Goal: Information Seeking & Learning: Check status

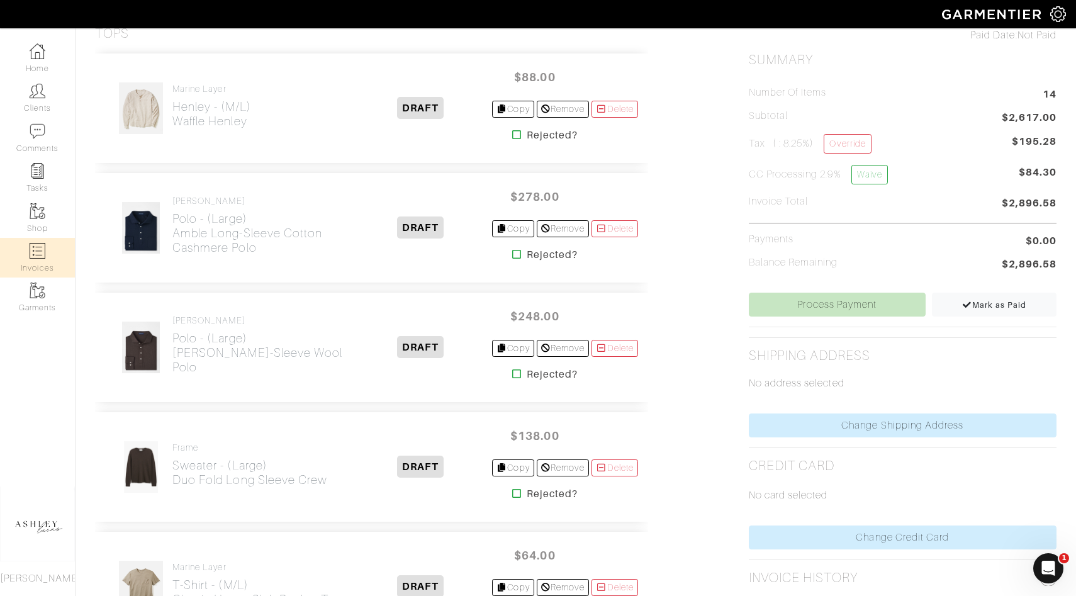
click at [41, 253] on img at bounding box center [38, 251] width 16 height 16
select select
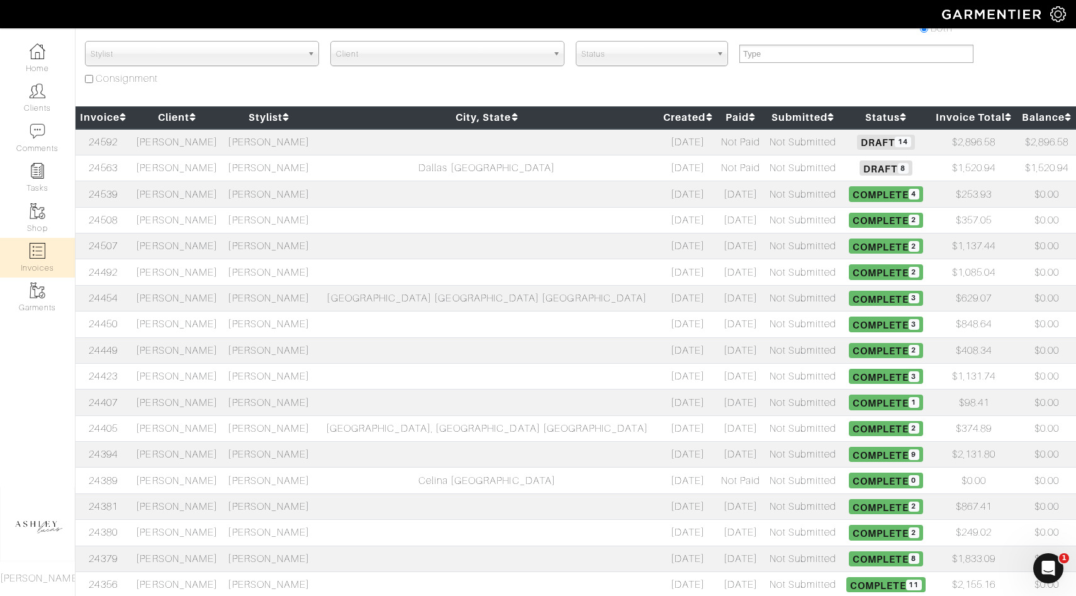
scroll to position [94, 0]
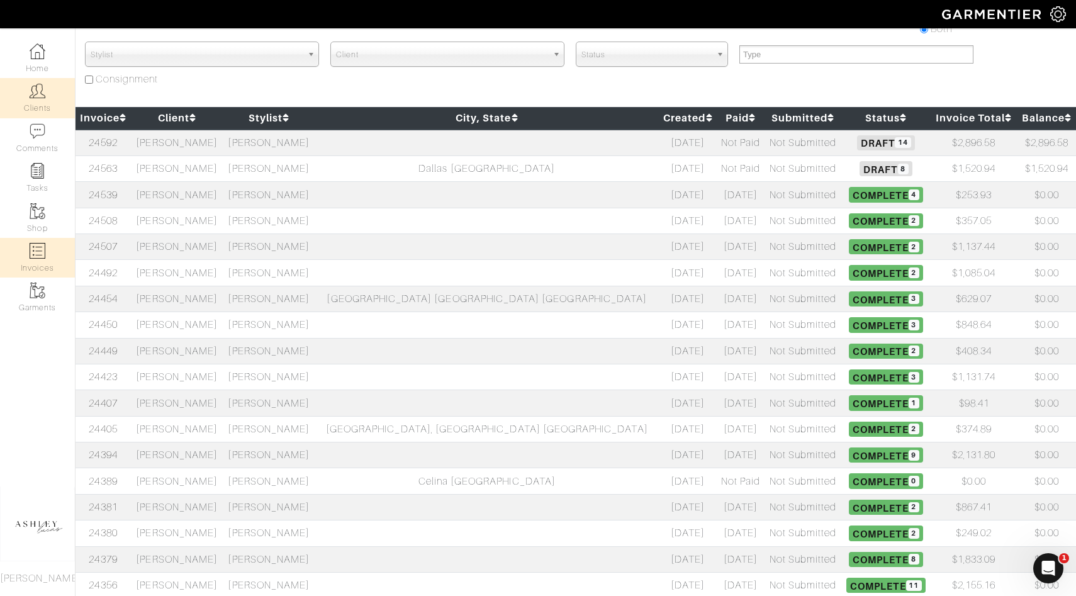
click at [57, 102] on link "Clients" at bounding box center [37, 98] width 75 height 40
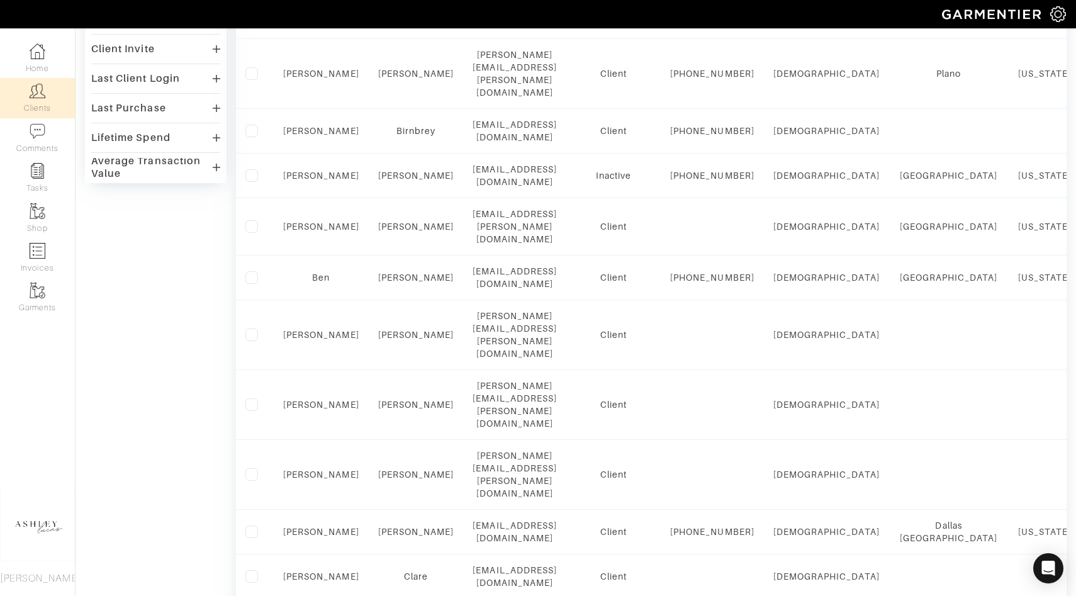
scroll to position [913, 0]
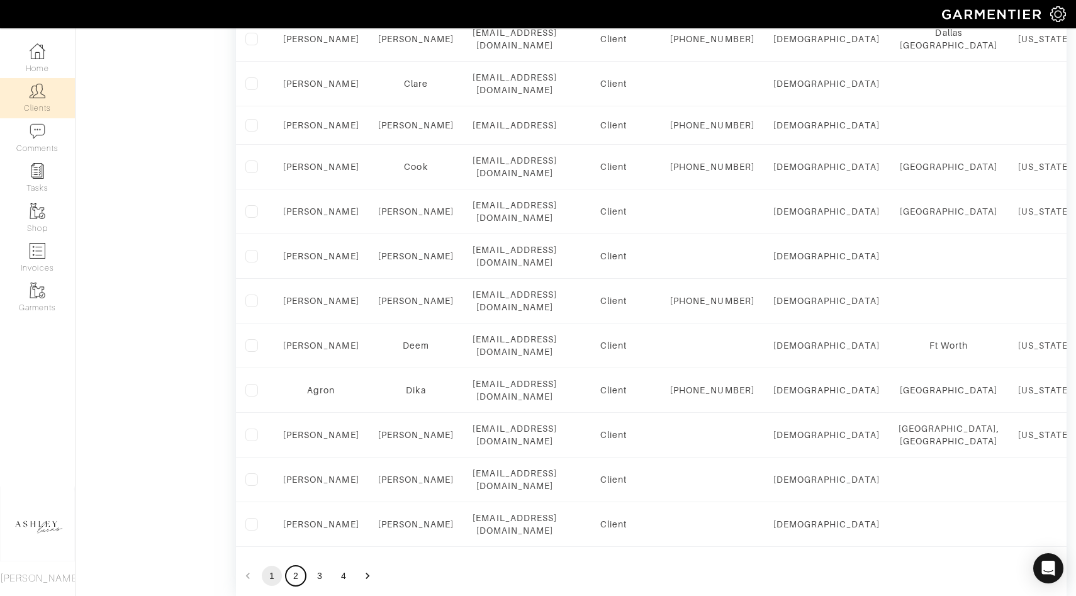
click at [290, 566] on button "2" at bounding box center [296, 576] width 20 height 20
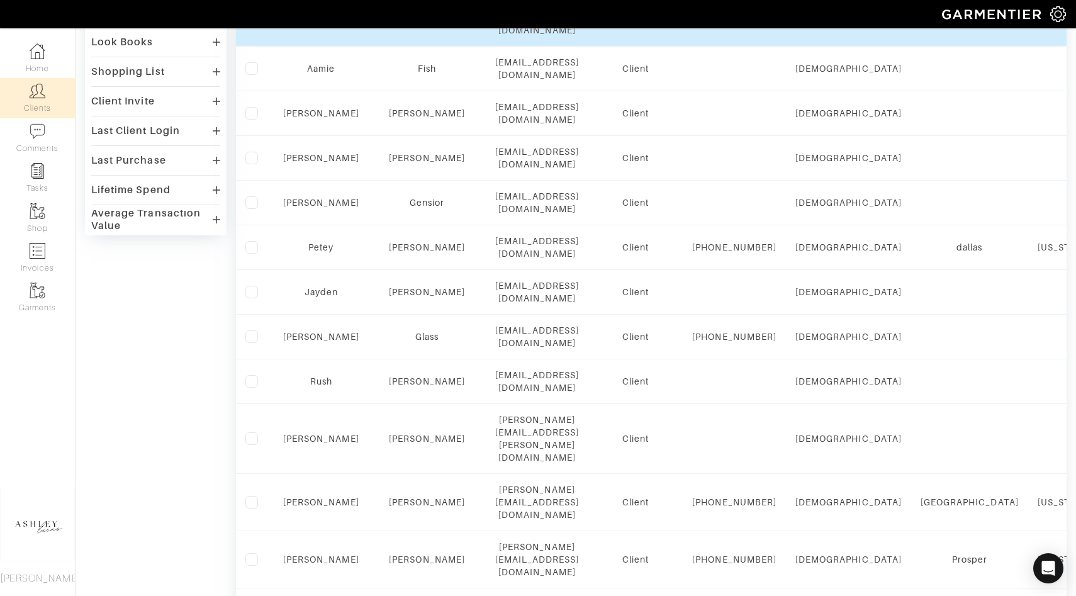
scroll to position [374, 0]
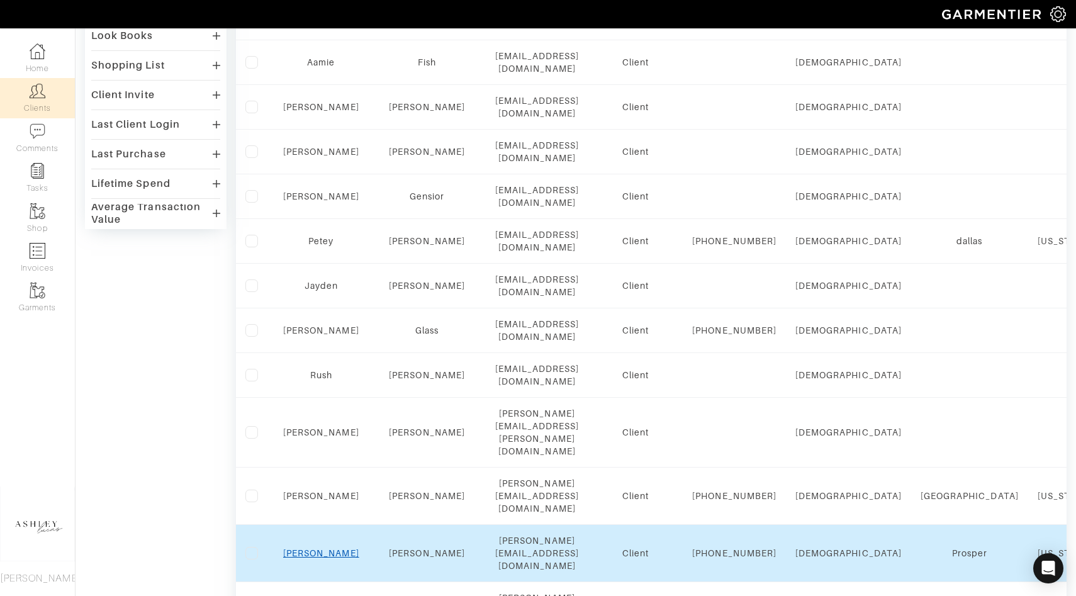
click at [322, 548] on link "[PERSON_NAME]" at bounding box center [321, 553] width 76 height 10
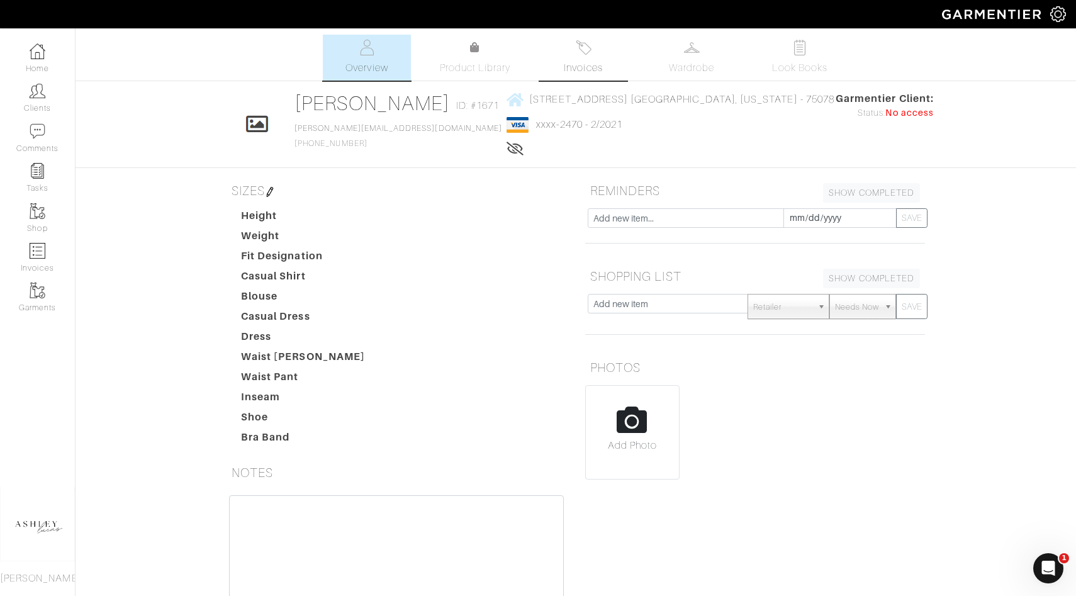
click at [588, 52] on img at bounding box center [584, 48] width 16 height 16
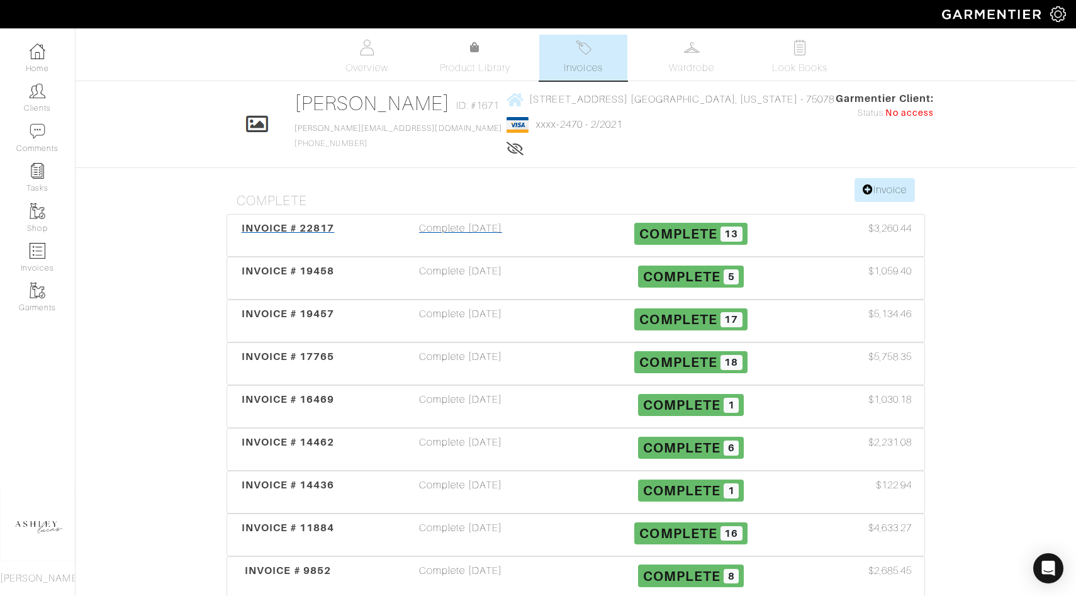
click at [712, 235] on span "Complete" at bounding box center [677, 234] width 77 height 16
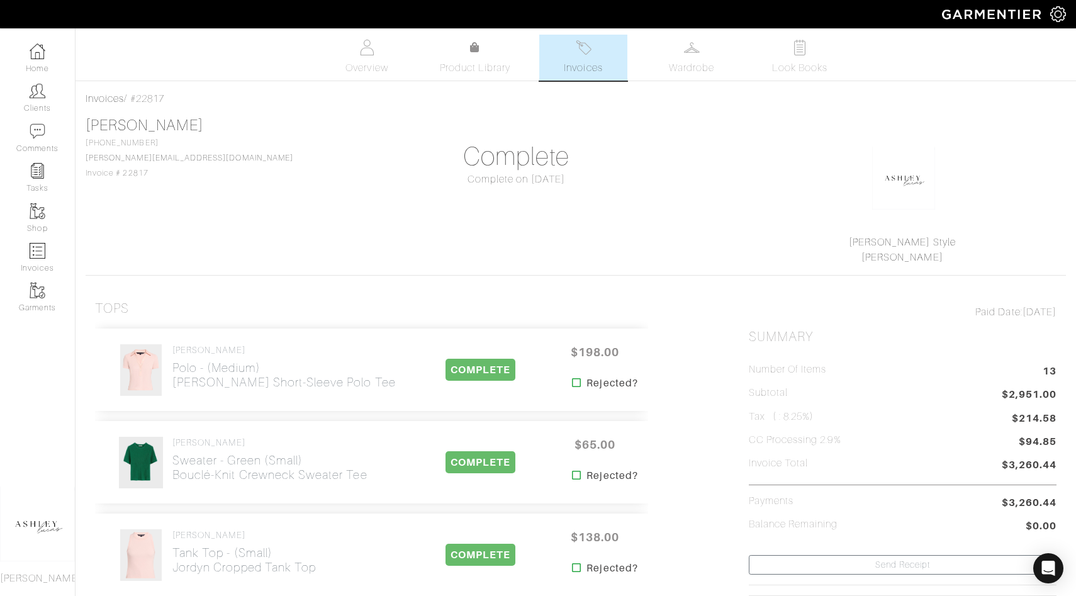
click at [582, 45] on img at bounding box center [584, 48] width 16 height 16
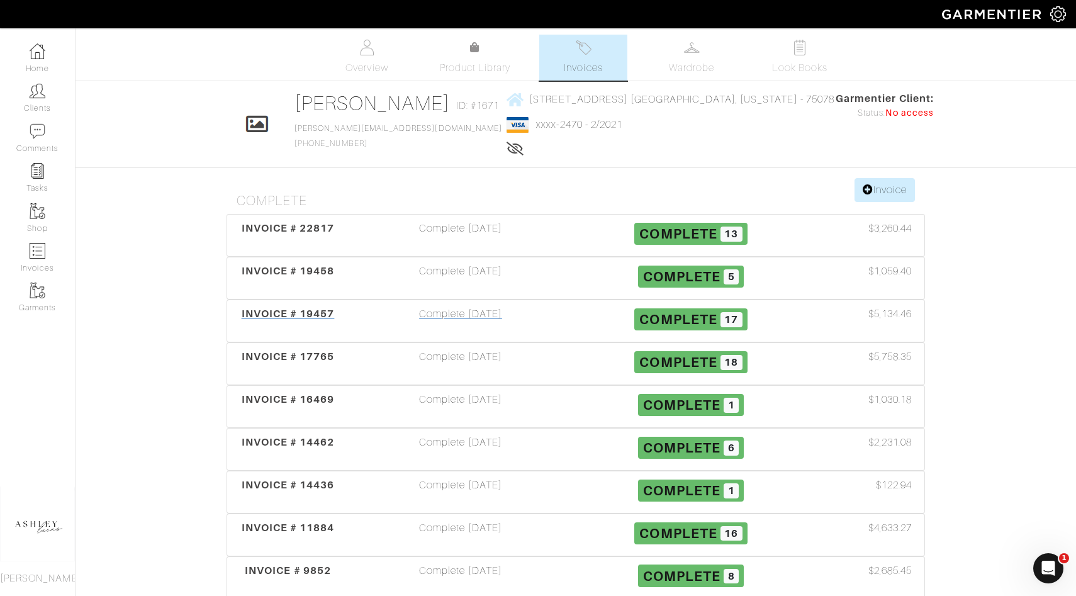
click at [715, 311] on span "Complete 17" at bounding box center [690, 319] width 113 height 22
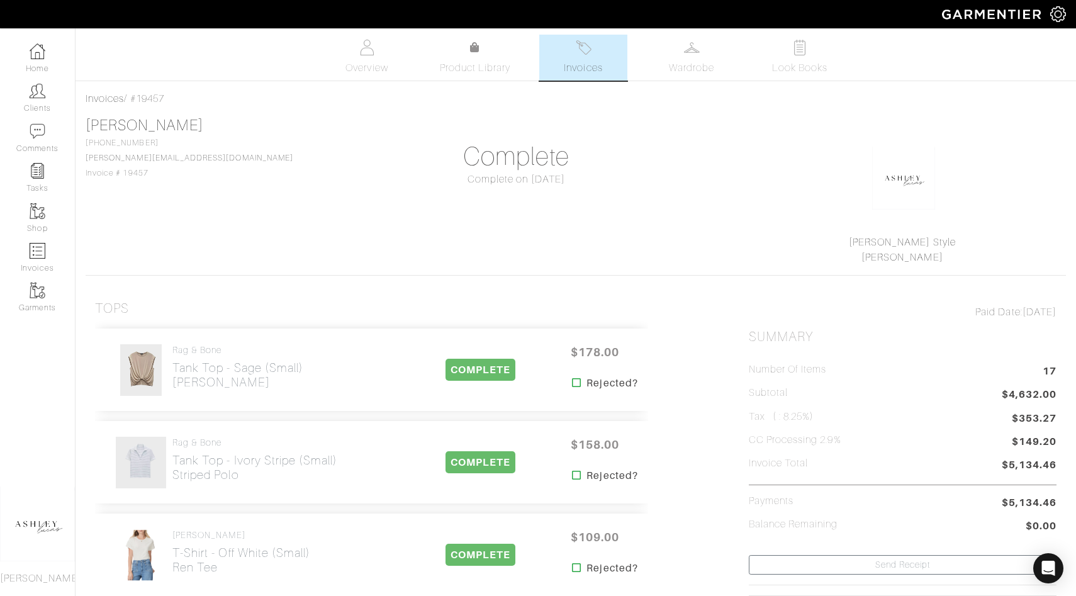
click at [571, 79] on link "Invoices" at bounding box center [583, 58] width 88 height 46
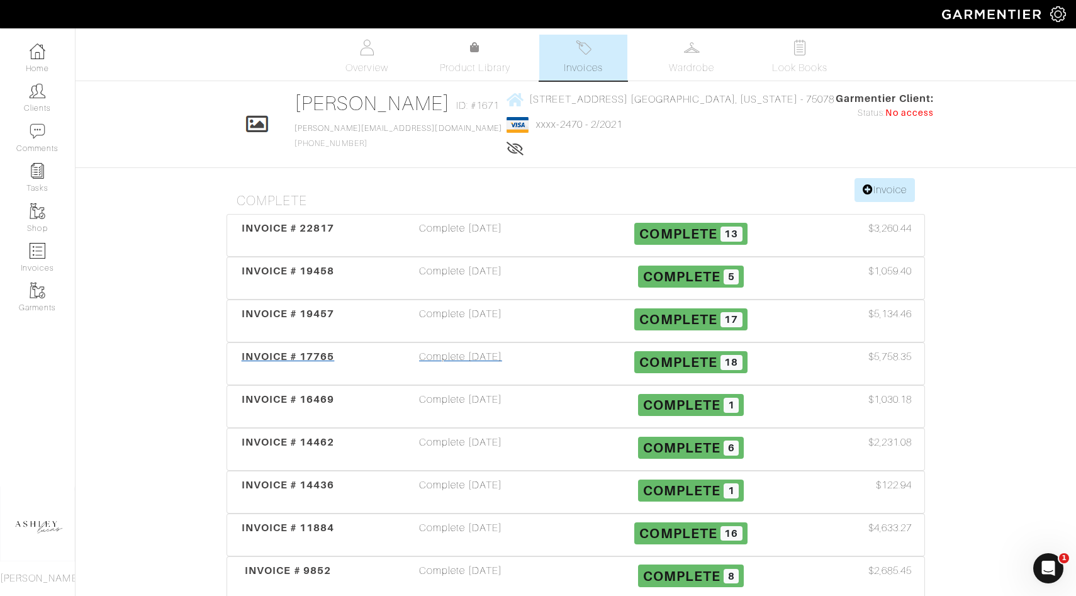
click at [707, 361] on span "Complete" at bounding box center [677, 362] width 77 height 16
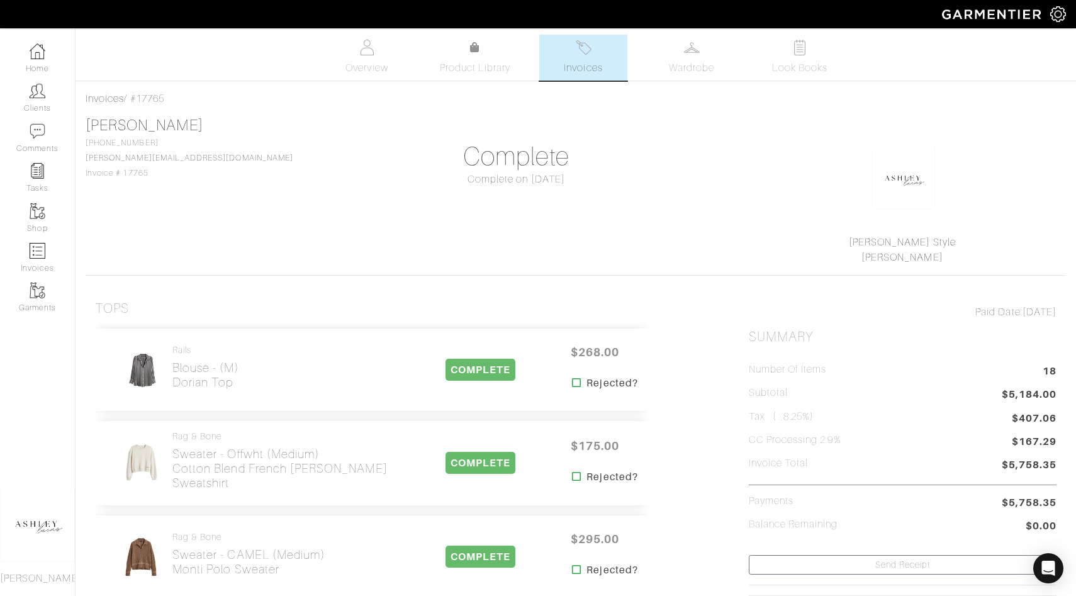
click at [602, 67] on span "Invoices" at bounding box center [583, 67] width 38 height 15
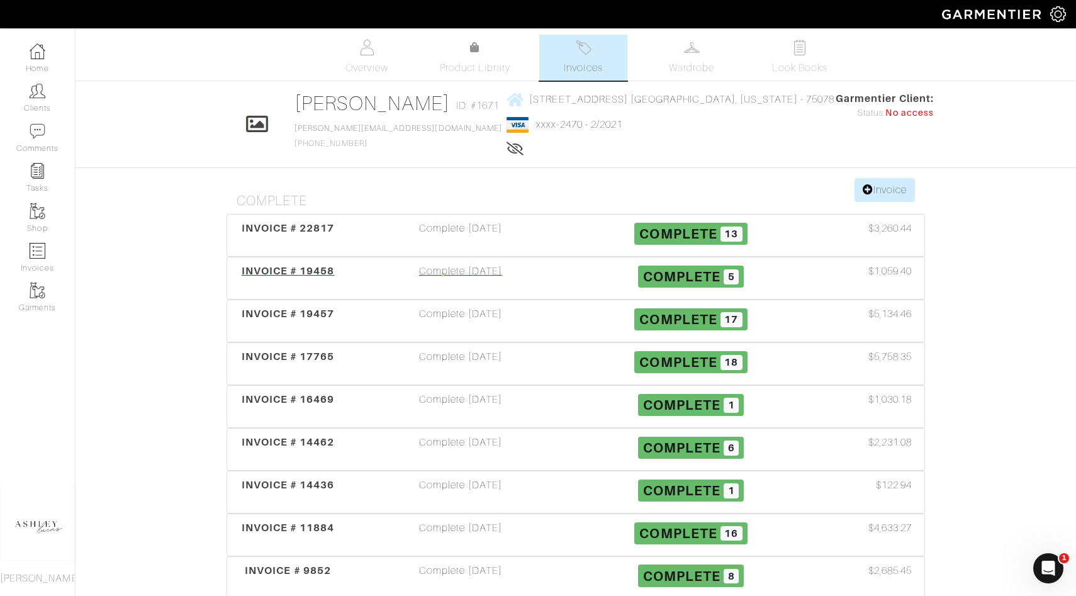
click at [727, 280] on span "5" at bounding box center [731, 276] width 15 height 15
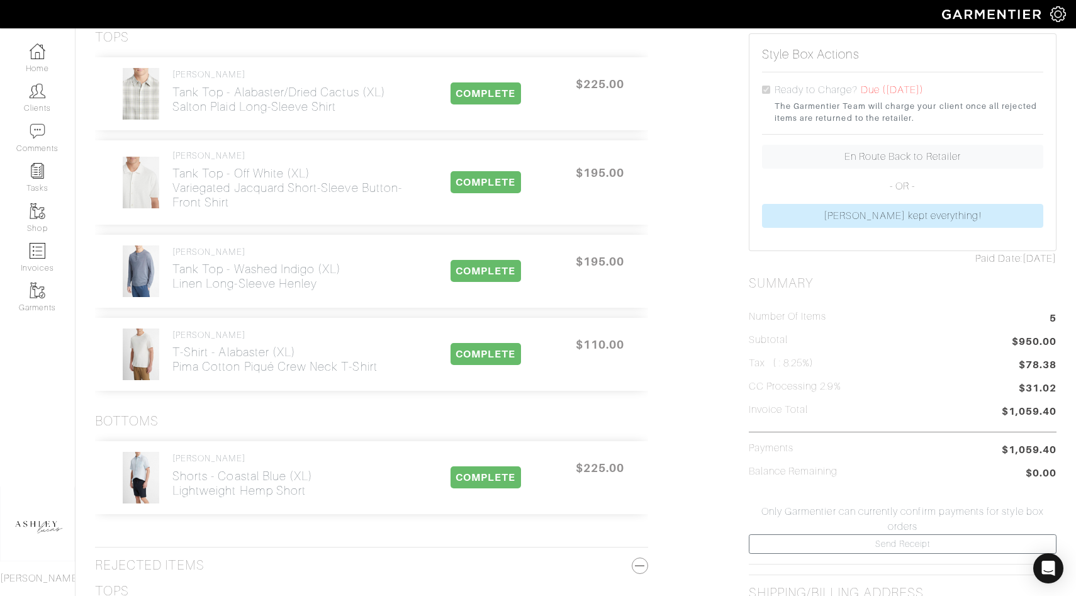
scroll to position [432, 0]
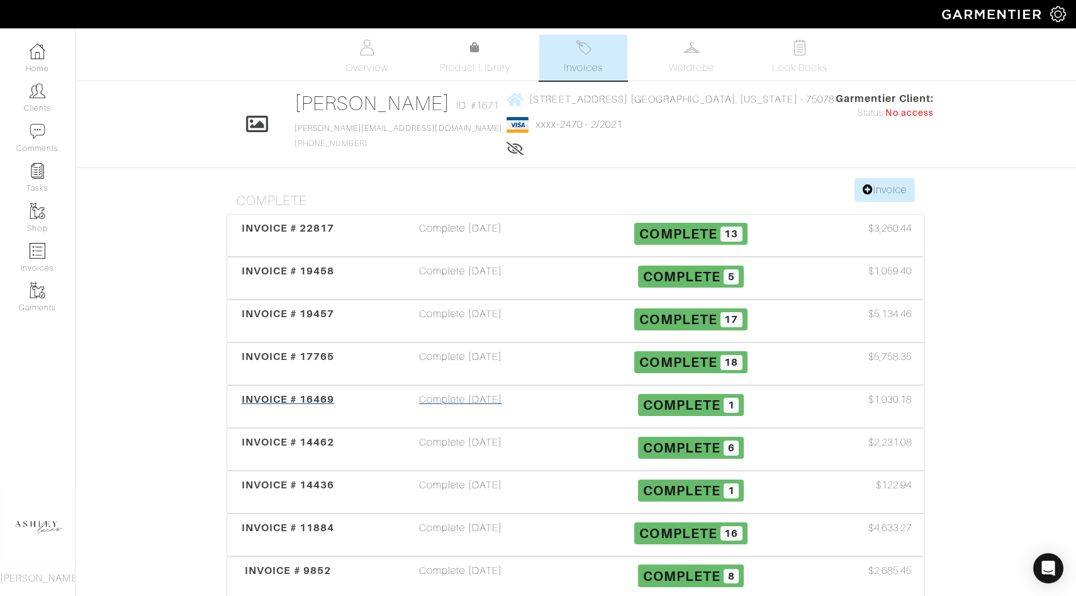
click at [729, 405] on span "1" at bounding box center [731, 405] width 15 height 15
click at [726, 446] on span "6" at bounding box center [731, 448] width 15 height 15
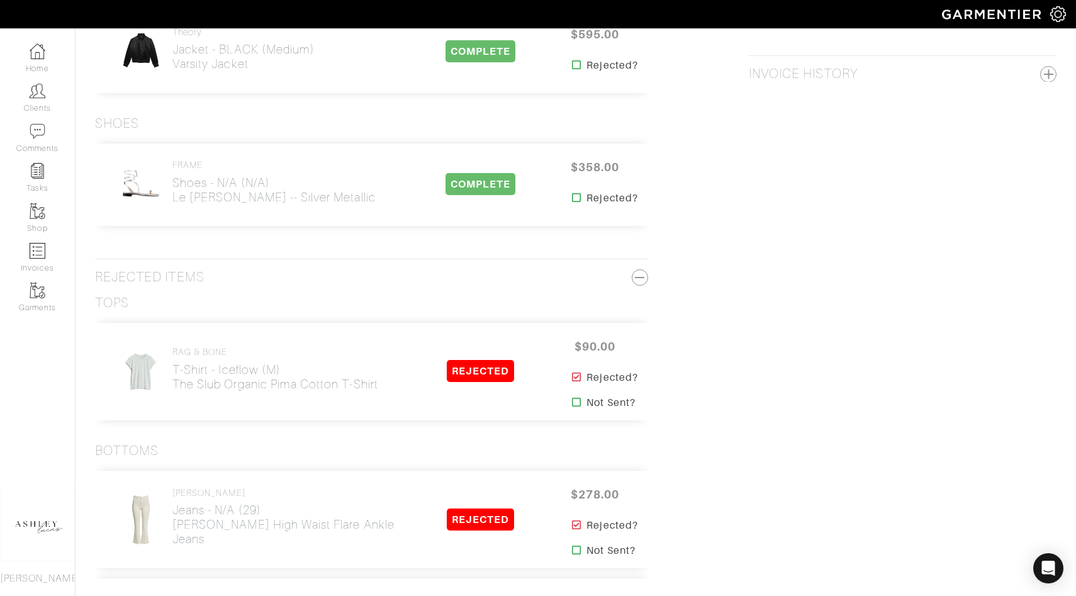
scroll to position [838, 0]
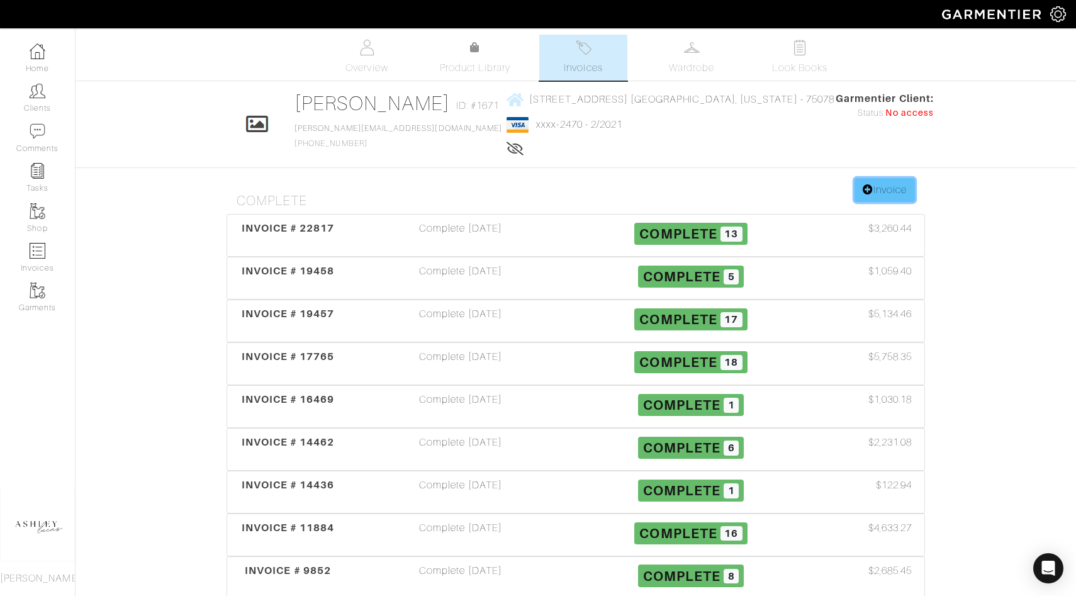
click at [896, 198] on link "Invoice" at bounding box center [885, 190] width 60 height 24
